Goal: Contribute content

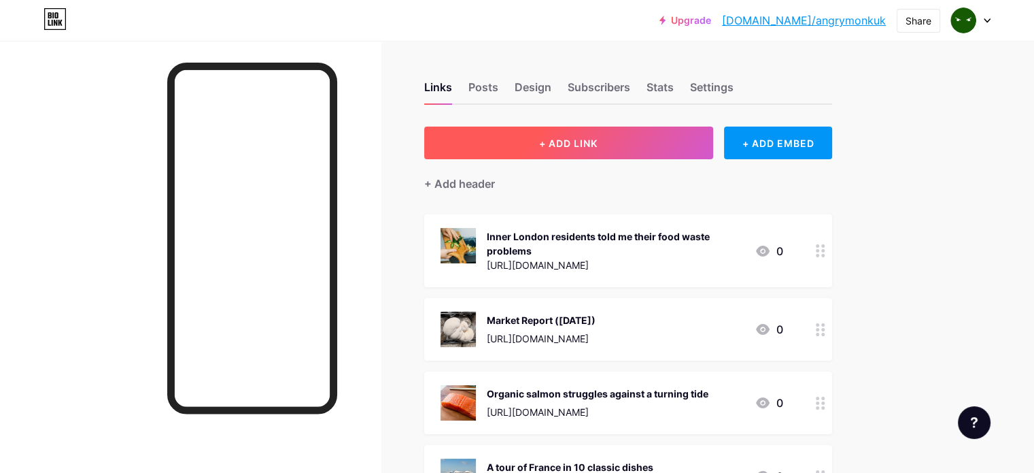
click at [598, 137] on span "+ ADD LINK" at bounding box center [568, 143] width 58 height 12
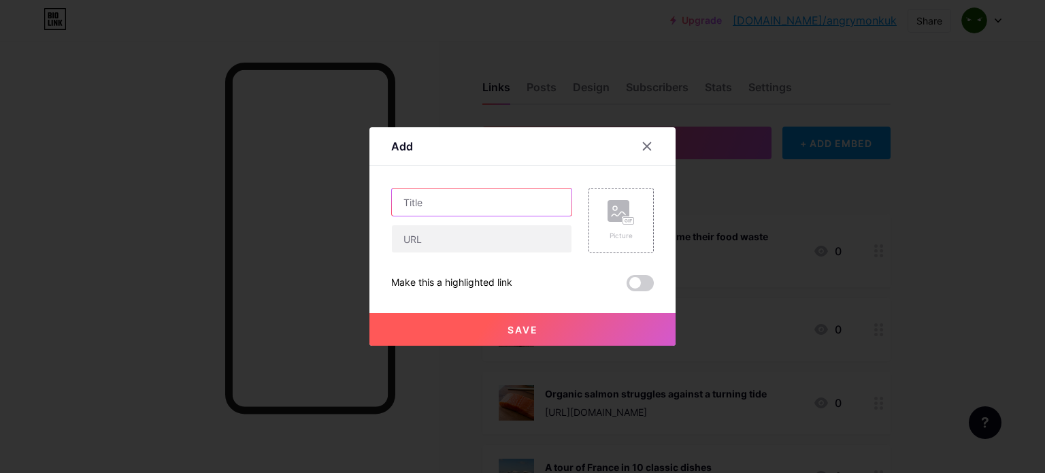
click at [469, 195] on input "text" at bounding box center [482, 201] width 180 height 27
paste input "‘It was very difficult to hold on to’: are Michelin stars a blessing - or a cur…"
click at [510, 203] on input "‘It was very difficult to hold on to’: are Michelin stars a blessing - or a cur…" at bounding box center [482, 201] width 180 height 27
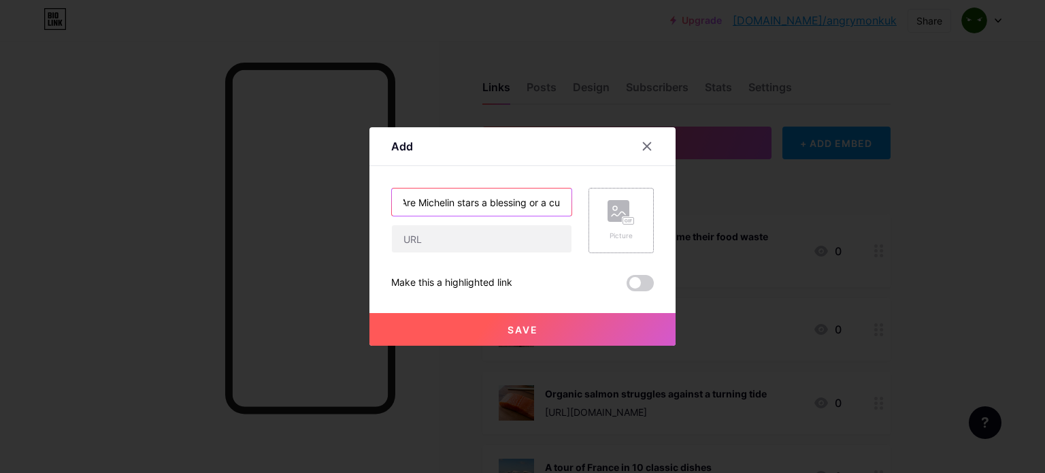
type input "Are Michelin stars a blessing or a curse?"
click at [624, 218] on rect at bounding box center [628, 221] width 11 height 7
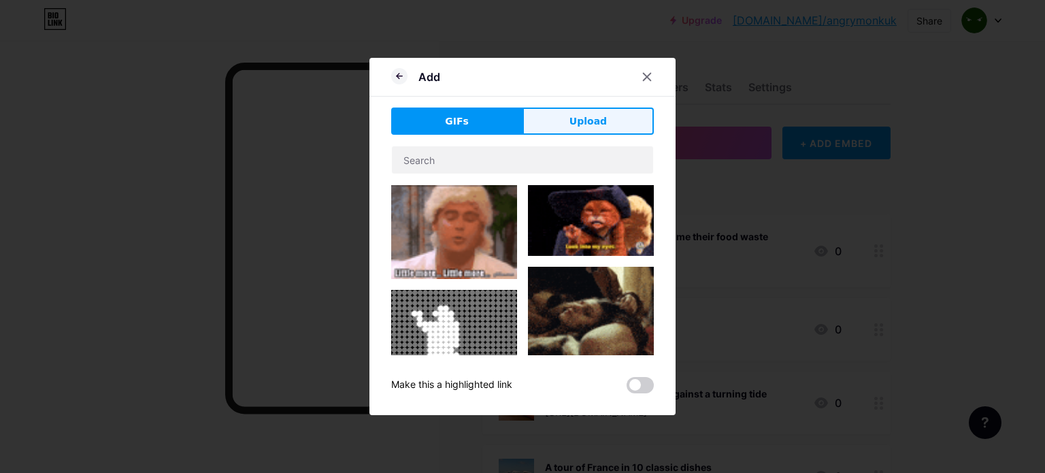
click at [585, 119] on span "Upload" at bounding box center [587, 121] width 37 height 14
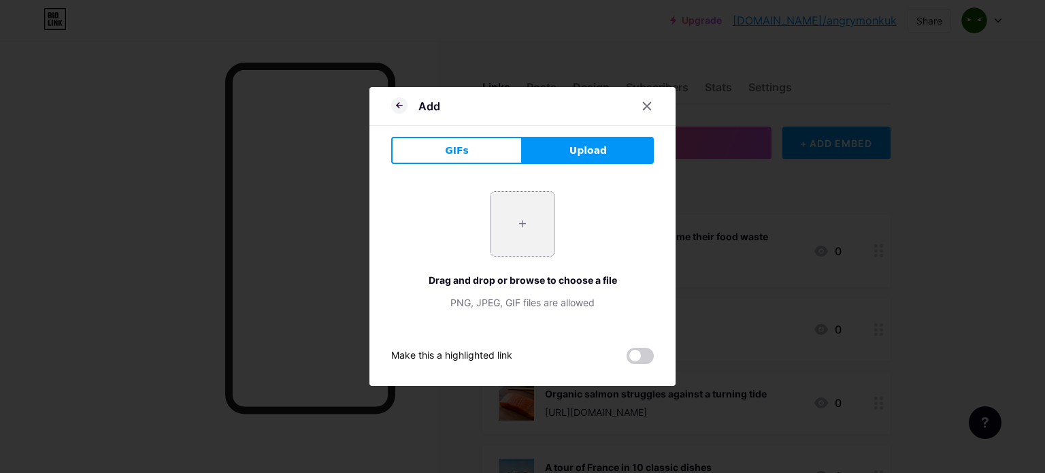
click at [520, 223] on input "file" at bounding box center [522, 224] width 64 height 64
type input "C:\fakepath\[DATE] - It was very difficult to hold on to (The Guardian).png"
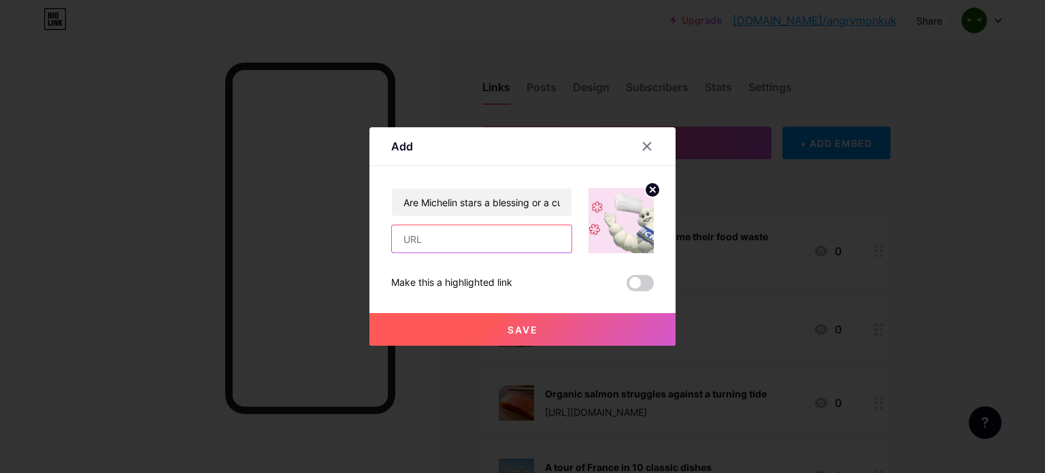
click at [463, 245] on input "text" at bounding box center [482, 238] width 180 height 27
paste input "[URL][DOMAIN_NAME][DATE]"
type input "[URL][DOMAIN_NAME][DATE]"
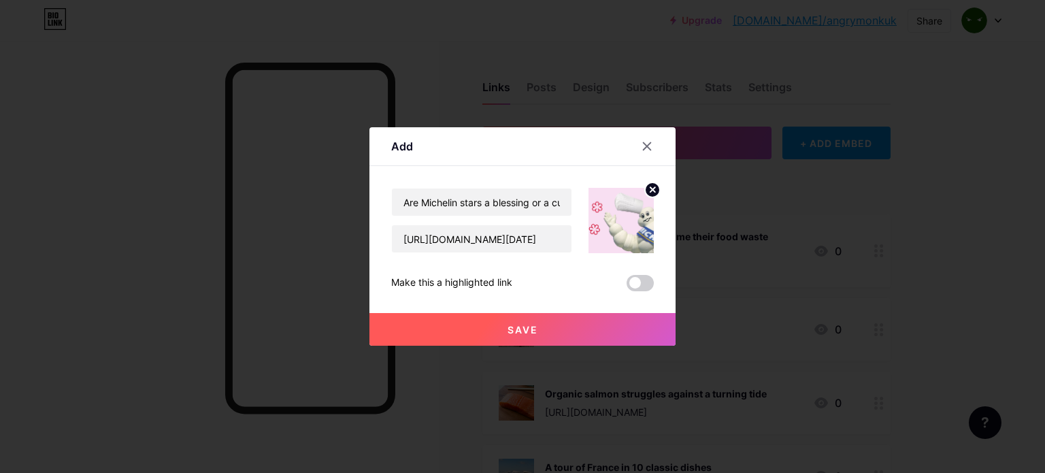
click at [521, 326] on span "Save" at bounding box center [522, 330] width 31 height 12
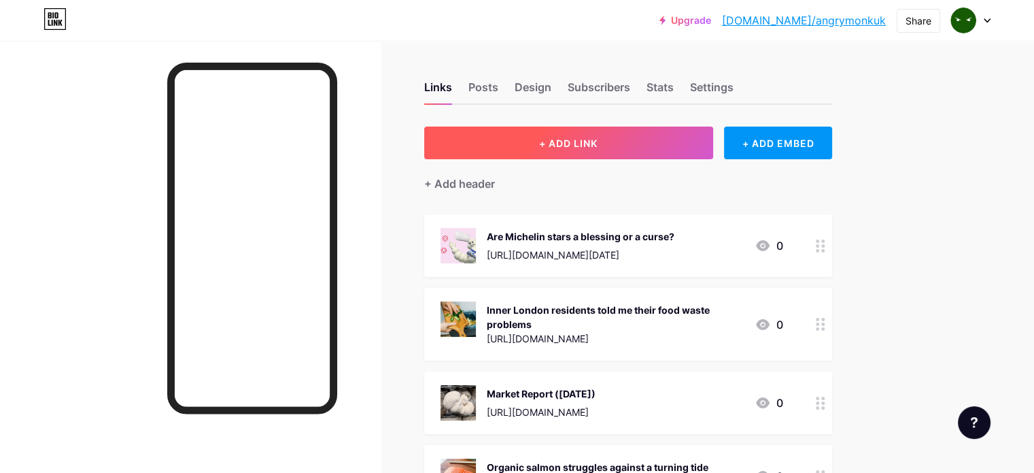
click at [582, 138] on button "+ ADD LINK" at bounding box center [568, 142] width 289 height 33
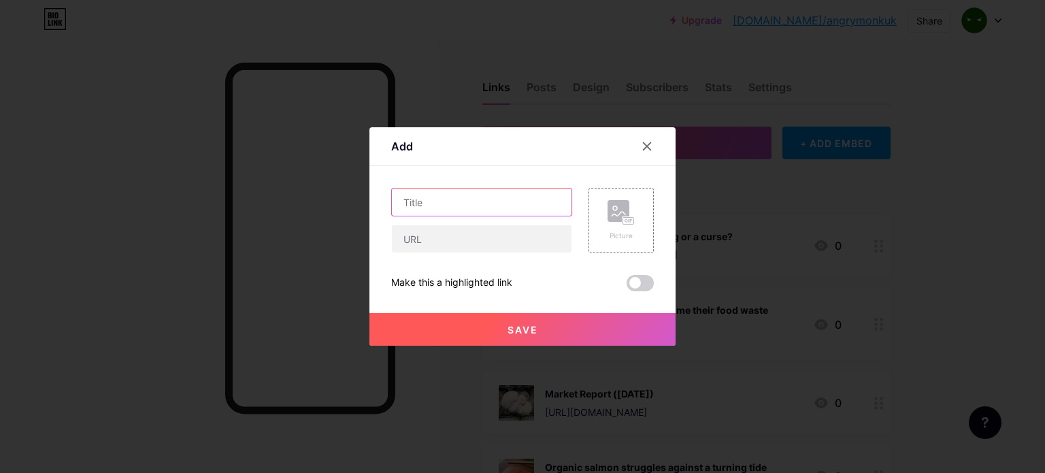
click at [465, 201] on input "text" at bounding box center [482, 201] width 180 height 27
paste input "In the red: Global wine sales fall to lowest levels since [DATE]"
drag, startPoint x: 422, startPoint y: 207, endPoint x: 361, endPoint y: 195, distance: 61.6
click at [361, 195] on div "Add Content YouTube Play YouTube video without leaving your page. ADD Vimeo Pla…" at bounding box center [522, 236] width 1045 height 473
click at [487, 209] on input "In the red: Global wine sales fall to lowest levels since [DATE]" at bounding box center [482, 201] width 180 height 27
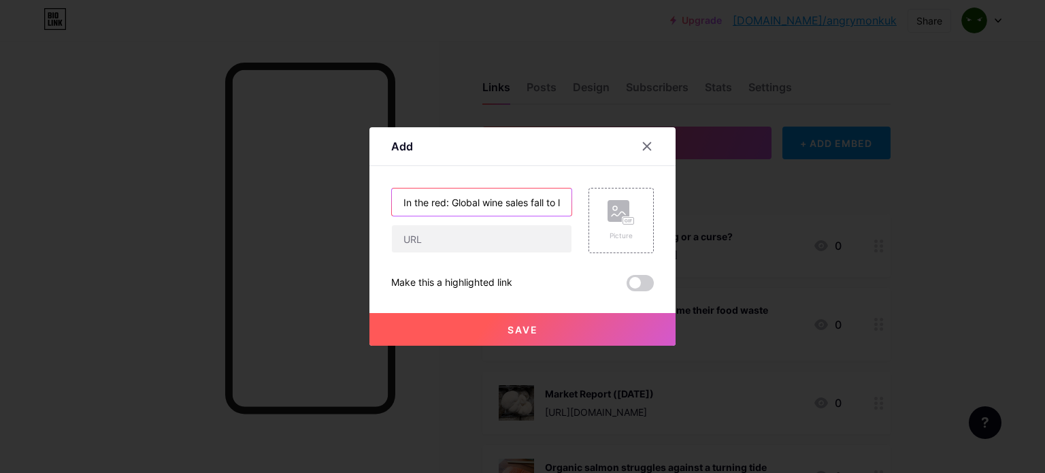
click at [441, 197] on input "In the red: Global wine sales fall to lowest levels since [DATE]" at bounding box center [482, 201] width 180 height 27
drag, startPoint x: 452, startPoint y: 199, endPoint x: 353, endPoint y: 211, distance: 99.4
click at [353, 211] on div "Add Content YouTube Play YouTube video without leaving your page. ADD Vimeo Pla…" at bounding box center [522, 236] width 1045 height 473
type input "Global wine sales fall to lowest levels since [DATE]"
click at [447, 241] on input "text" at bounding box center [482, 238] width 180 height 27
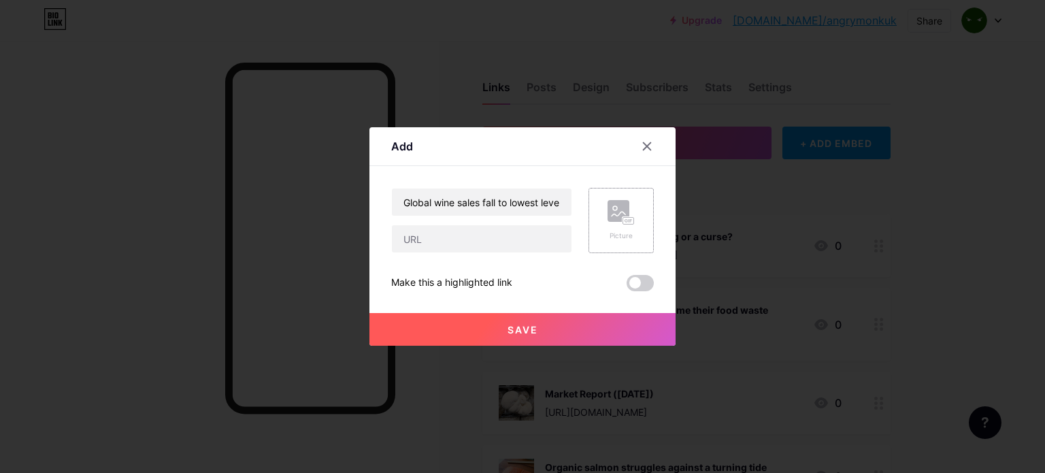
click at [623, 215] on rect at bounding box center [618, 211] width 22 height 22
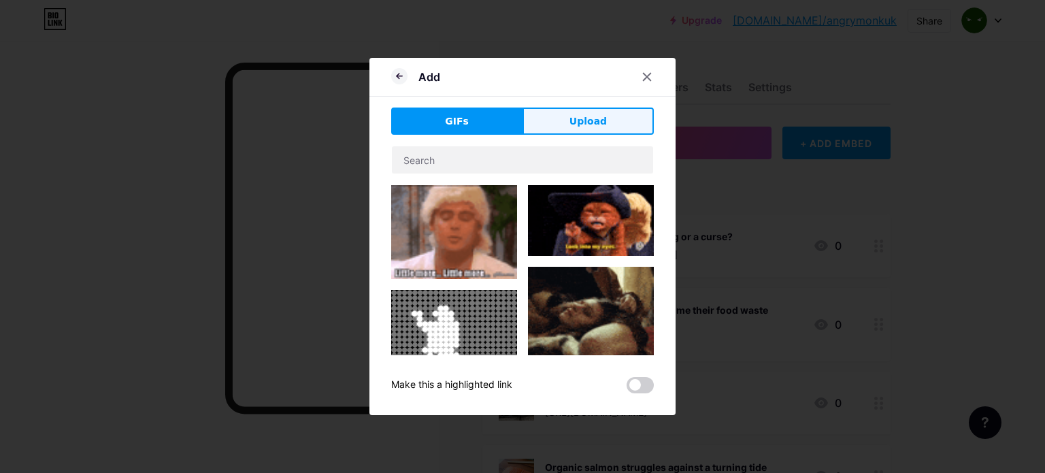
click at [583, 122] on span "Upload" at bounding box center [587, 121] width 37 height 14
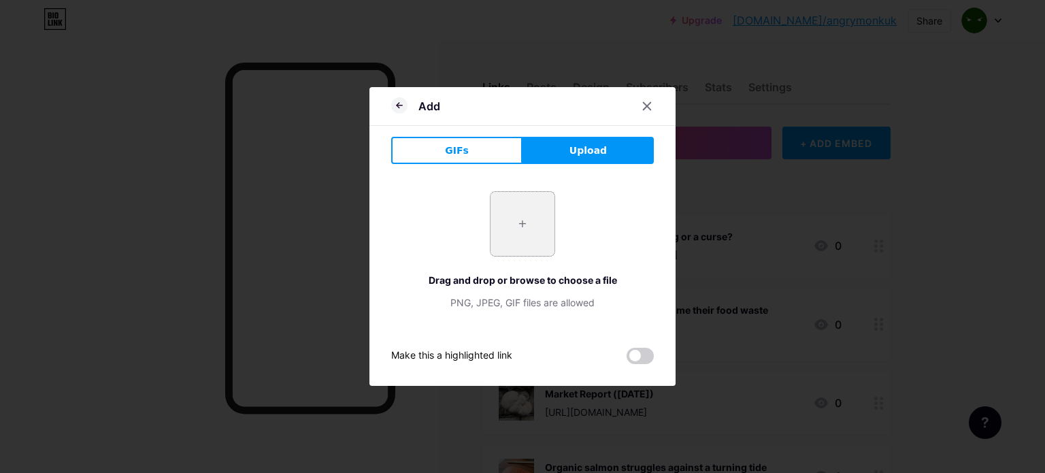
click at [519, 206] on input "file" at bounding box center [522, 224] width 64 height 64
type input "C:\fakepath\[DATE] - In the red (The Guardian).png"
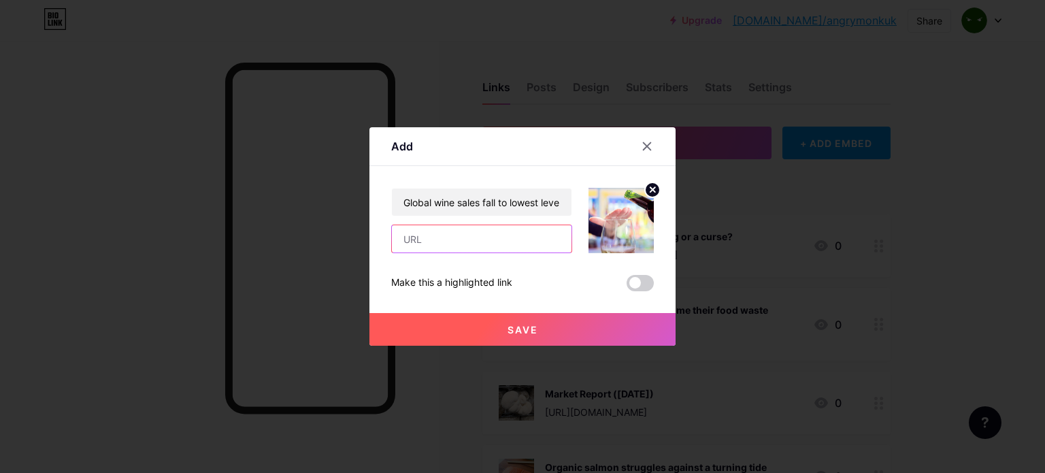
click at [476, 241] on input "text" at bounding box center [482, 238] width 180 height 27
paste input "[URL][DOMAIN_NAME][DATE]"
type input "[URL][DOMAIN_NAME][DATE]"
click at [515, 324] on span "Save" at bounding box center [522, 330] width 31 height 12
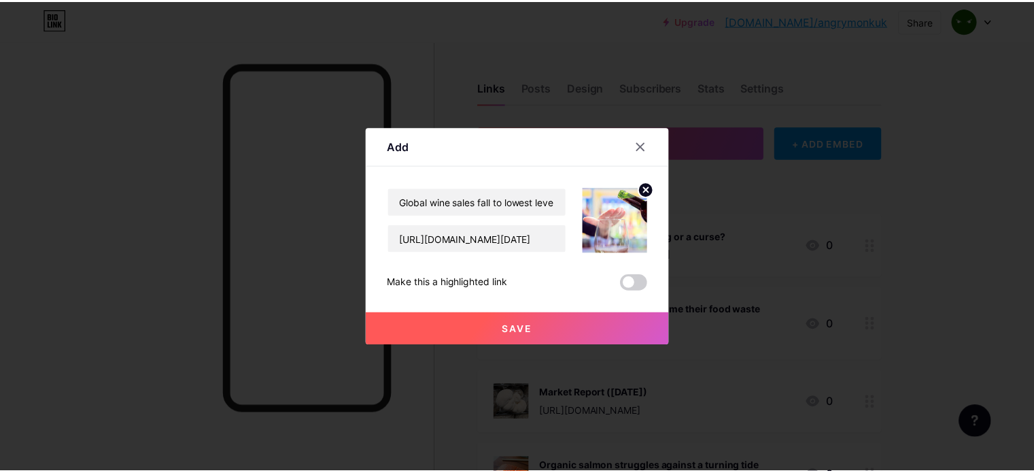
scroll to position [0, 0]
